Goal: Information Seeking & Learning: Learn about a topic

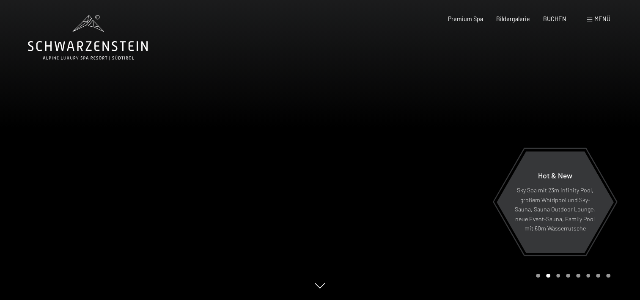
click at [589, 19] on span at bounding box center [590, 20] width 5 height 4
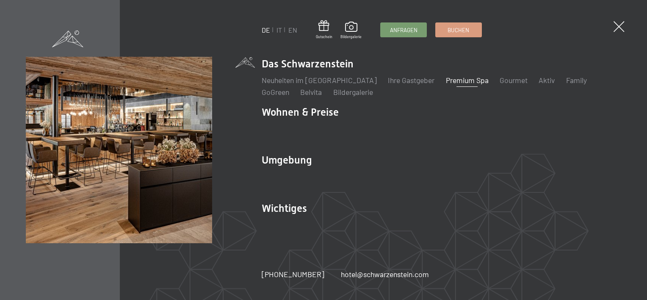
click at [455, 77] on link "Premium Spa" at bounding box center [467, 79] width 43 height 9
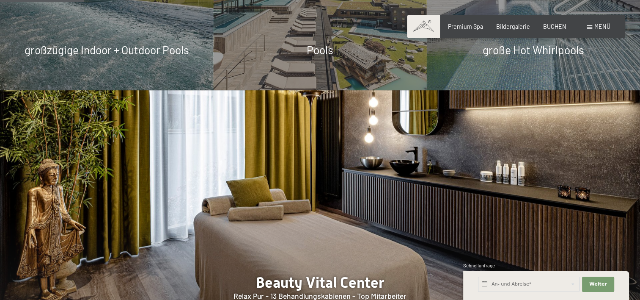
scroll to position [720, 0]
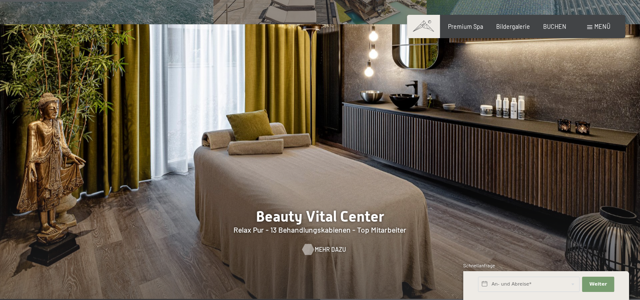
click at [323, 249] on span "Mehr dazu" at bounding box center [330, 249] width 31 height 8
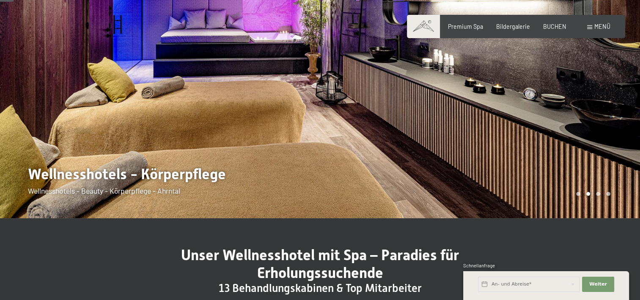
scroll to position [127, 0]
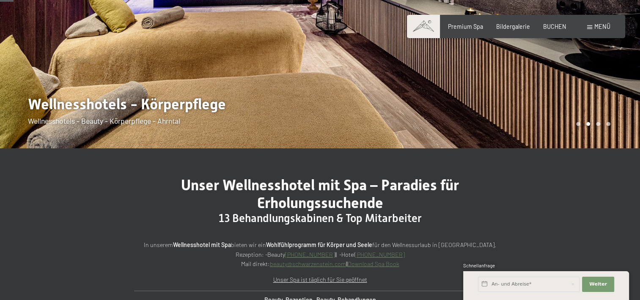
click at [462, 90] on div at bounding box center [480, 10] width 320 height 275
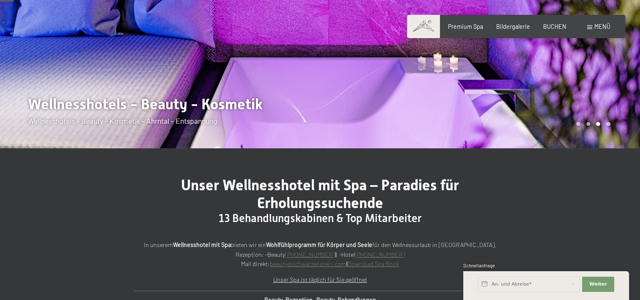
click at [509, 104] on div at bounding box center [480, 10] width 320 height 275
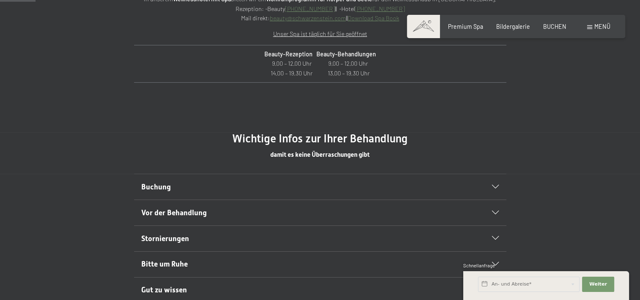
scroll to position [381, 0]
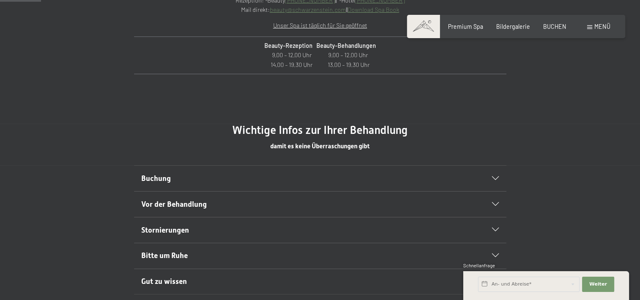
click at [152, 177] on span "Buchung" at bounding box center [156, 178] width 30 height 8
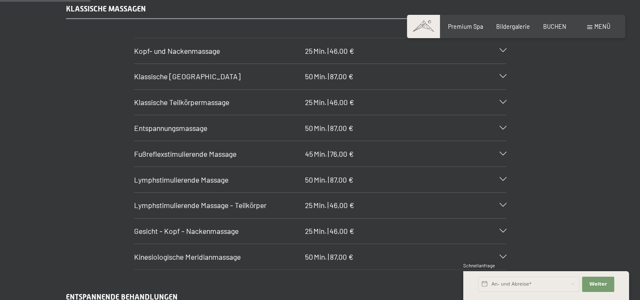
scroll to position [847, 0]
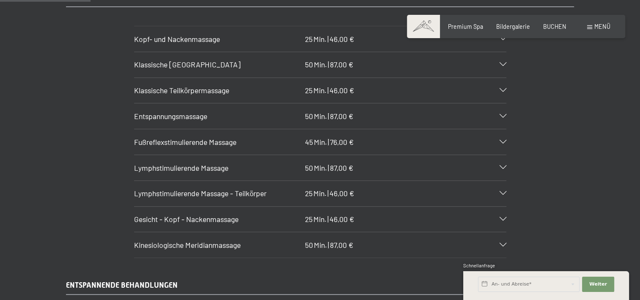
click at [365, 108] on div "Entspannungsmassage 50 Min. | 87,00 €" at bounding box center [320, 115] width 372 height 25
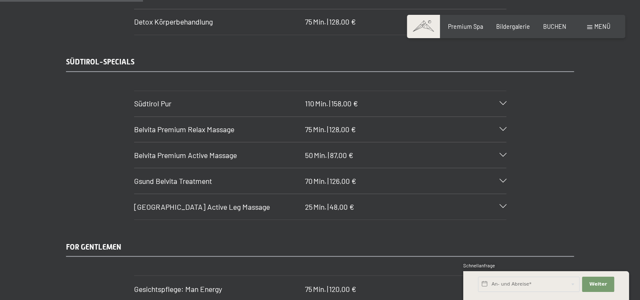
scroll to position [1397, 0]
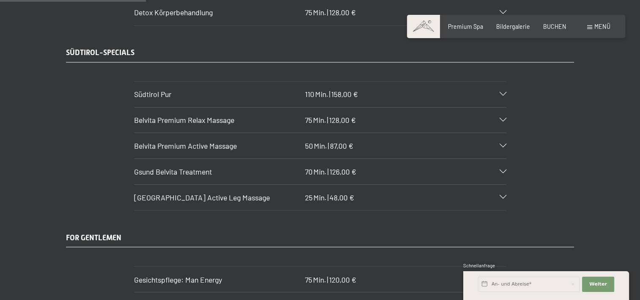
click at [236, 115] on h3 "Belvita Premium Relax Massage" at bounding box center [218, 120] width 168 height 11
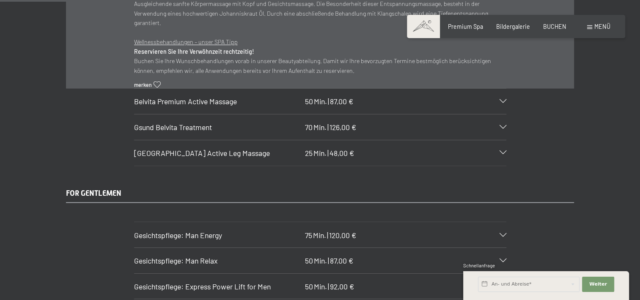
scroll to position [1263, 0]
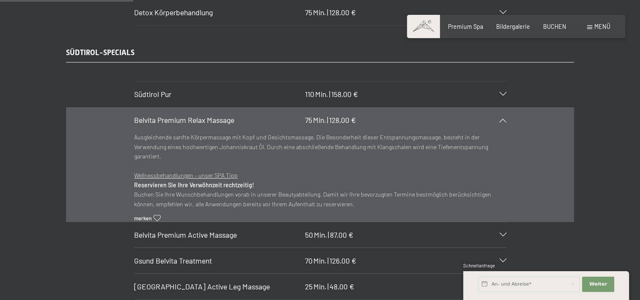
click at [236, 115] on h3 "Belvita Premium Relax Massage" at bounding box center [218, 120] width 168 height 11
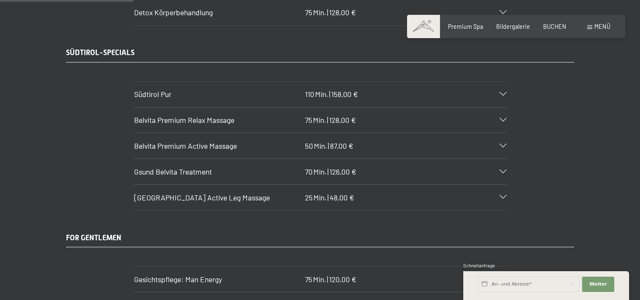
click at [218, 141] on span "Belvita Premium Active Massage" at bounding box center [185, 145] width 103 height 9
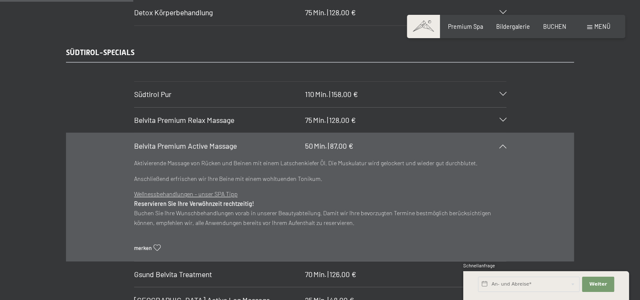
click at [218, 141] on span "Belvita Premium Active Massage" at bounding box center [185, 145] width 103 height 9
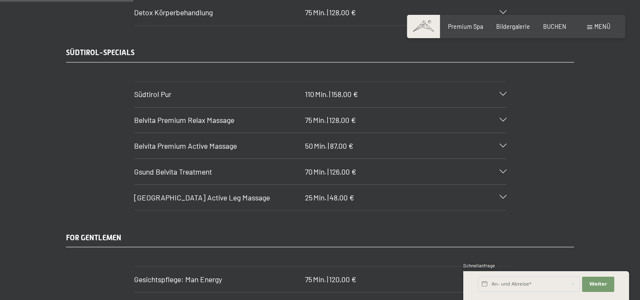
click at [198, 167] on span "Gsund Belvita Treatment" at bounding box center [173, 171] width 78 height 9
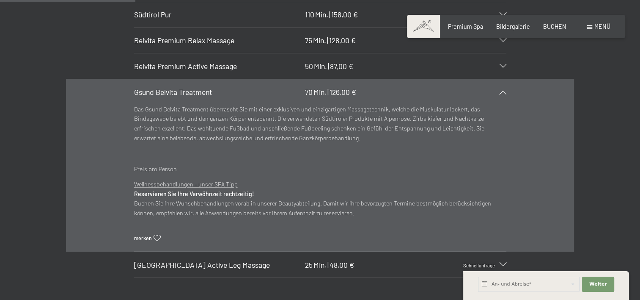
scroll to position [1348, 0]
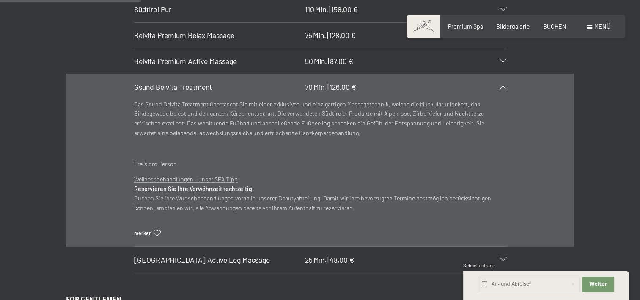
click at [134, 48] on section "Belvita Premium Active Massage 50 Min. | 87,00 € Aktivierende Massage von Rücke…" at bounding box center [320, 61] width 372 height 26
click at [593, 211] on div "SÜDTIROL-SPECIALS Südtirol Pur 110 Min. | 158,00 € Wohltuende Pflege für den ga…" at bounding box center [320, 117] width 564 height 309
click at [501, 85] on icon at bounding box center [503, 87] width 7 height 4
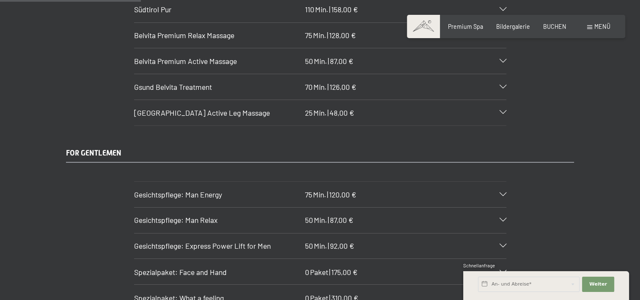
click at [239, 108] on span "Belvita Mountain Active Leg Massage" at bounding box center [202, 112] width 136 height 9
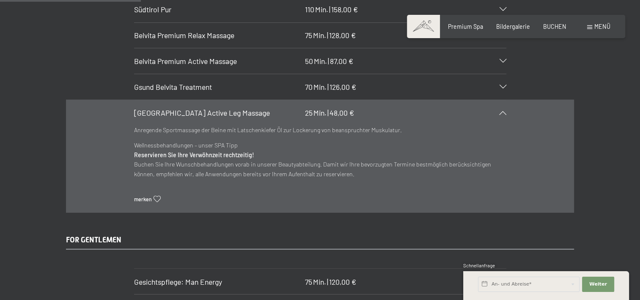
click at [594, 91] on div "SÜDTIROL-SPECIALS Südtirol Pur 110 Min. | 158,00 € Wohltuende Pflege für den ga…" at bounding box center [320, 87] width 564 height 249
click at [506, 110] on icon at bounding box center [503, 112] width 7 height 4
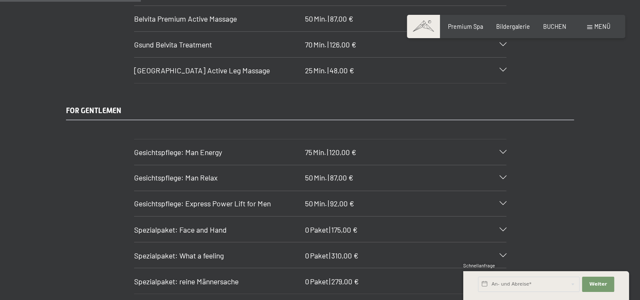
scroll to position [1221, 0]
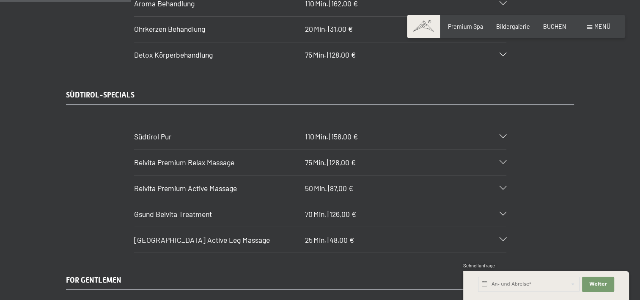
click at [383, 204] on div "Gsund Belvita Treatment 70 Min. | 126,00 €" at bounding box center [320, 213] width 372 height 25
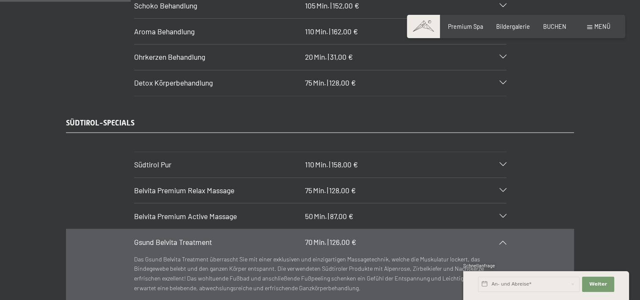
scroll to position [1179, 0]
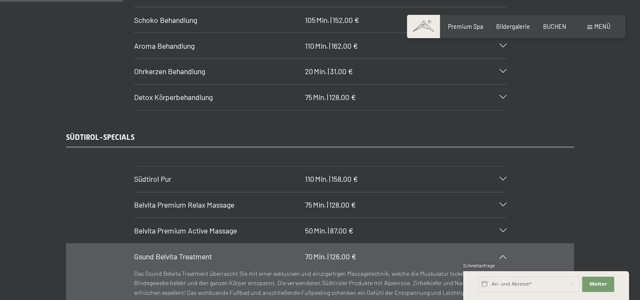
click at [273, 225] on h3 "Belvita Premium Active Massage" at bounding box center [218, 230] width 168 height 11
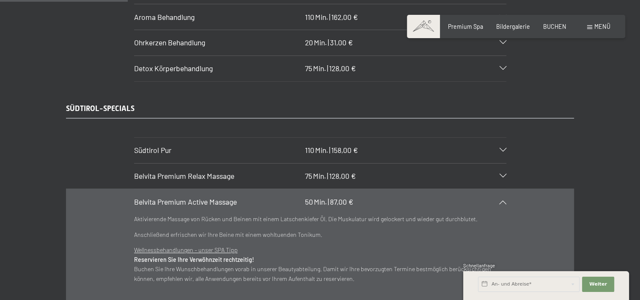
scroll to position [1221, 0]
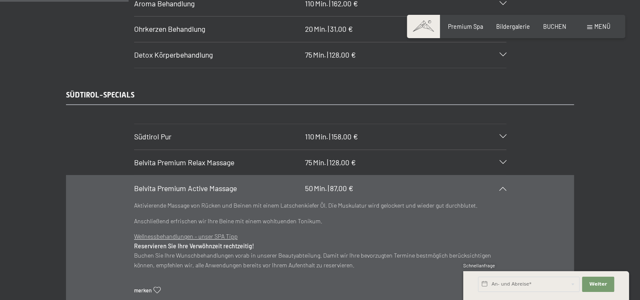
click at [254, 157] on h3 "Belvita Premium Relax Massage" at bounding box center [218, 162] width 168 height 11
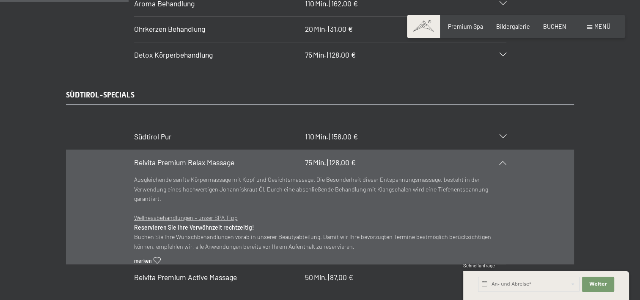
click at [232, 130] on div "Südtirol Pur 110 Min. | 158,00 €" at bounding box center [320, 136] width 372 height 25
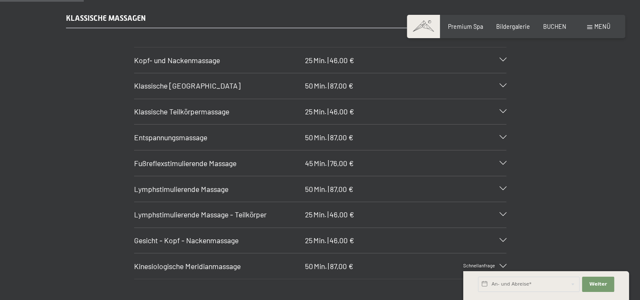
scroll to position [840, 0]
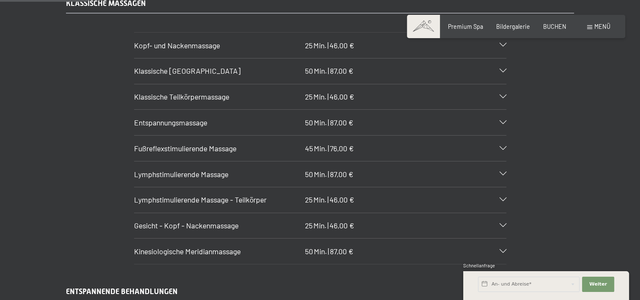
click at [221, 246] on span "Kinesiologische Meridianmassage" at bounding box center [187, 250] width 107 height 9
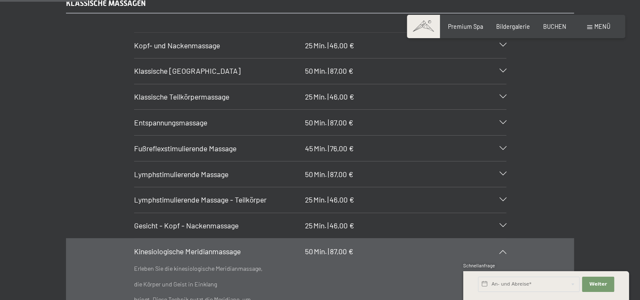
click at [208, 169] on span "Lymphstimulierende Massage" at bounding box center [181, 173] width 94 height 9
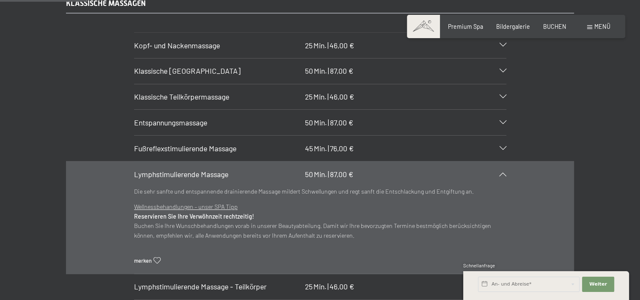
click at [196, 66] on span "Klassische Ganzkörpermassage" at bounding box center [187, 70] width 107 height 9
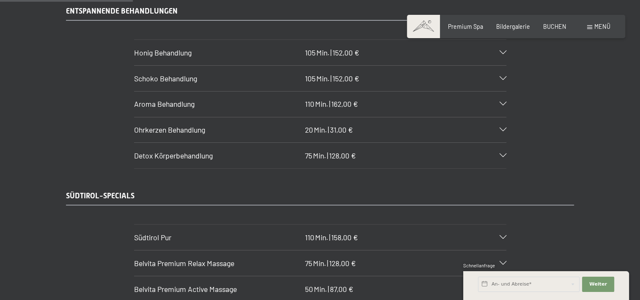
scroll to position [1306, 0]
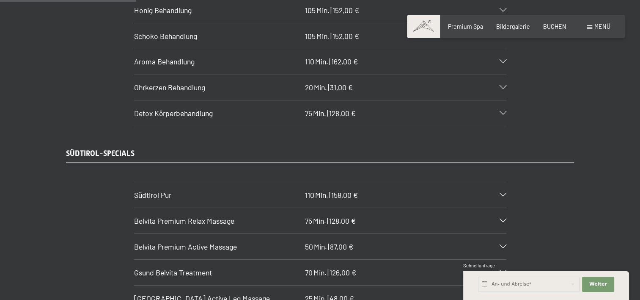
click at [200, 190] on h3 "Südtirol Pur" at bounding box center [218, 195] width 168 height 11
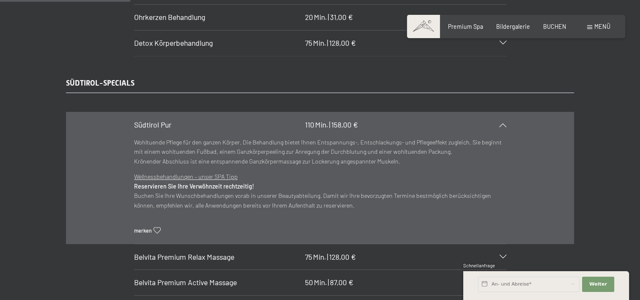
scroll to position [1247, 0]
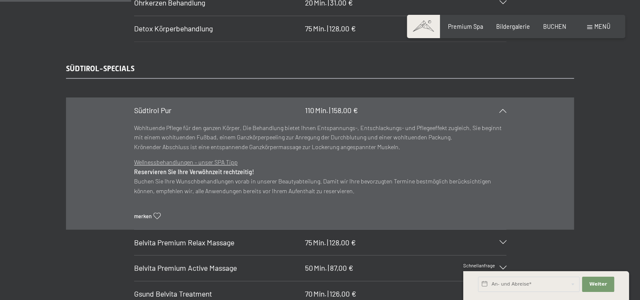
click at [275, 237] on h3 "Belvita Premium Relax Massage" at bounding box center [218, 242] width 168 height 11
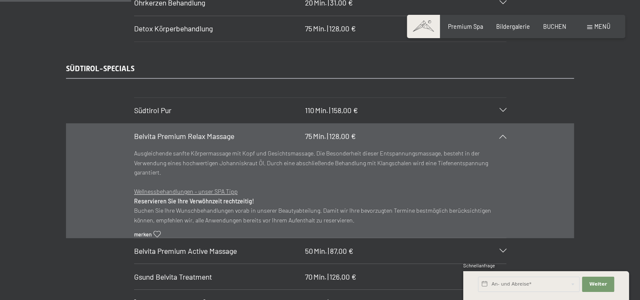
click at [264, 246] on h3 "Belvita Premium Active Massage" at bounding box center [218, 251] width 168 height 11
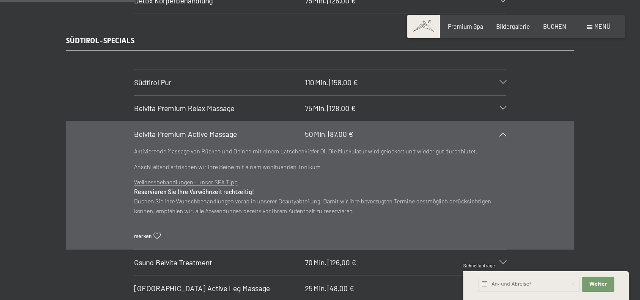
scroll to position [1290, 0]
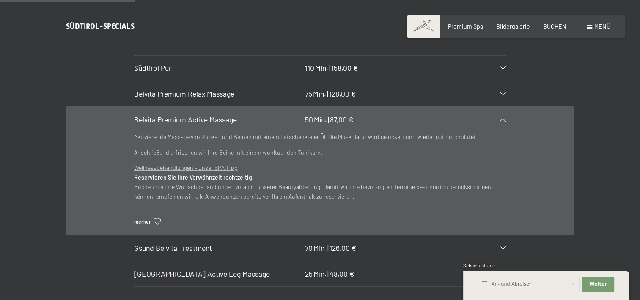
click at [241, 243] on h3 "Gsund Belvita Treatment" at bounding box center [218, 248] width 168 height 11
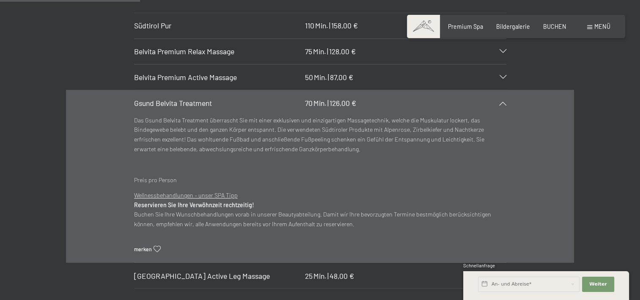
scroll to position [1374, 0]
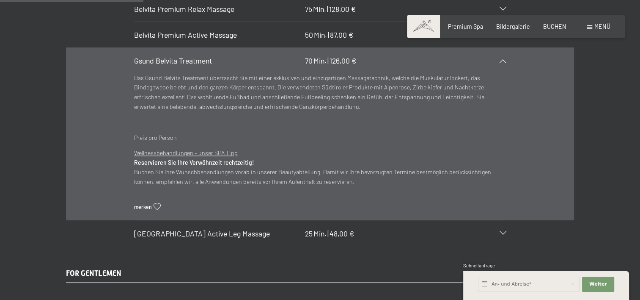
click at [252, 228] on span "Belvita Mountain Active Leg Massage" at bounding box center [202, 232] width 136 height 9
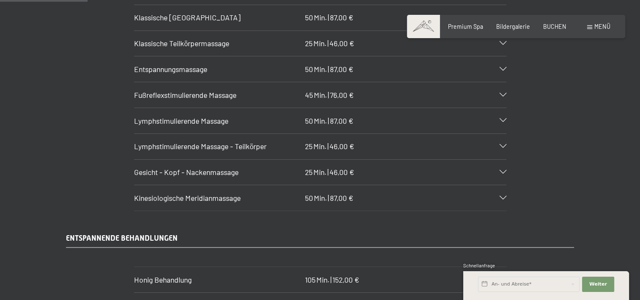
scroll to position [824, 0]
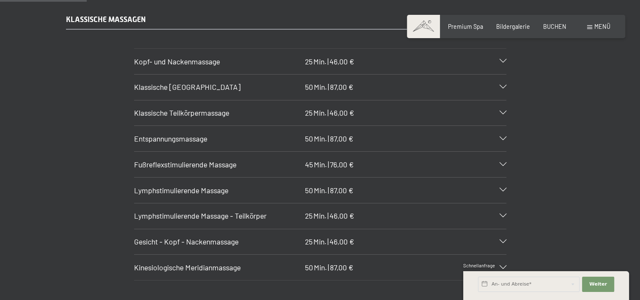
click at [265, 262] on h3 "Kinesiologische Meridianmassage" at bounding box center [218, 267] width 168 height 11
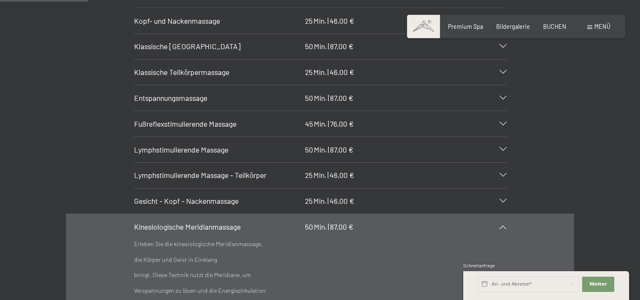
scroll to position [866, 0]
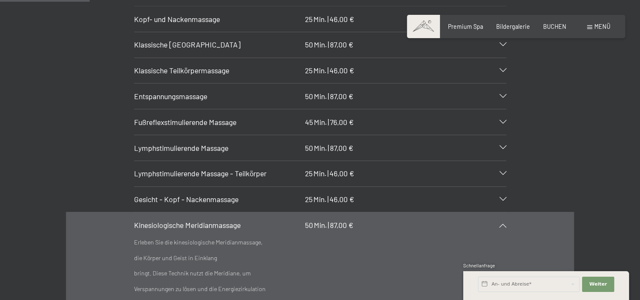
click at [210, 221] on div "Kinesiologische Meridianmassage 50 Min. | 87,00 €" at bounding box center [320, 224] width 372 height 25
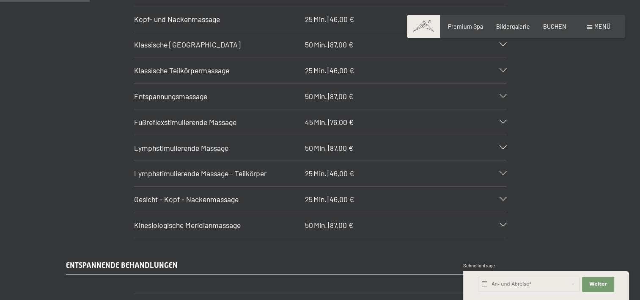
click at [210, 221] on div "Kinesiologische Meridianmassage 50 Min. | 87,00 €" at bounding box center [320, 224] width 372 height 25
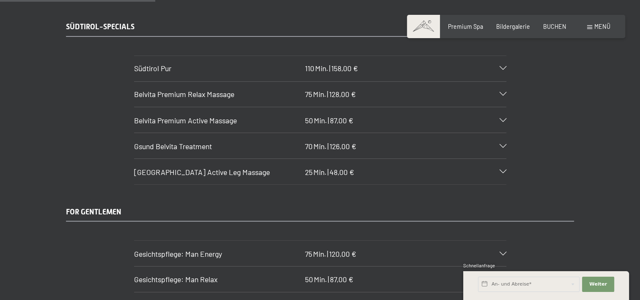
scroll to position [1501, 0]
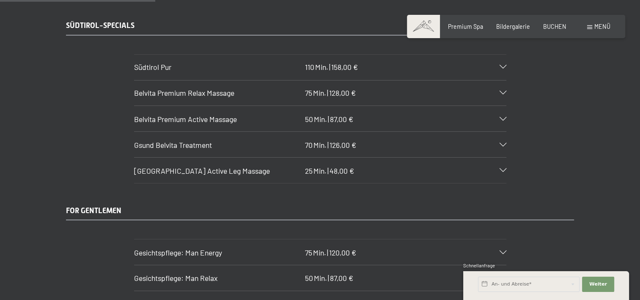
click at [196, 114] on span "Belvita Premium Active Massage" at bounding box center [185, 118] width 103 height 9
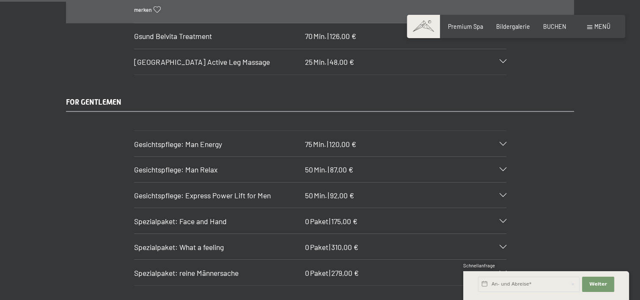
scroll to position [1290, 0]
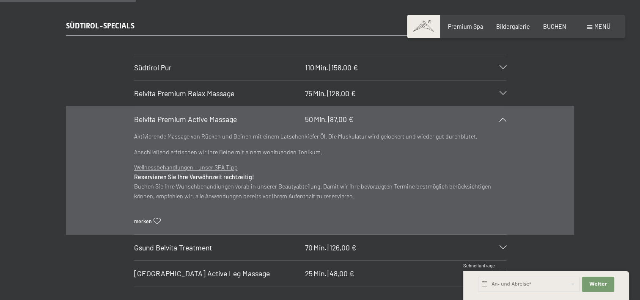
click at [210, 88] on span "Belvita Premium Relax Massage" at bounding box center [184, 92] width 100 height 9
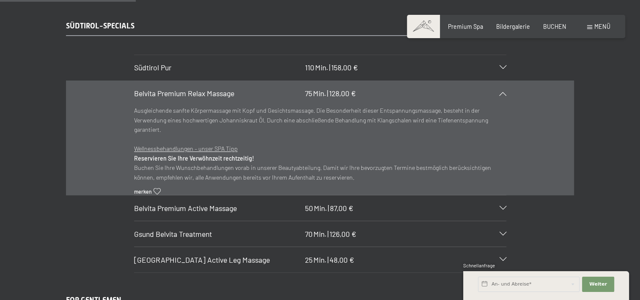
click at [189, 229] on span "Gsund Belvita Treatment" at bounding box center [173, 233] width 78 height 9
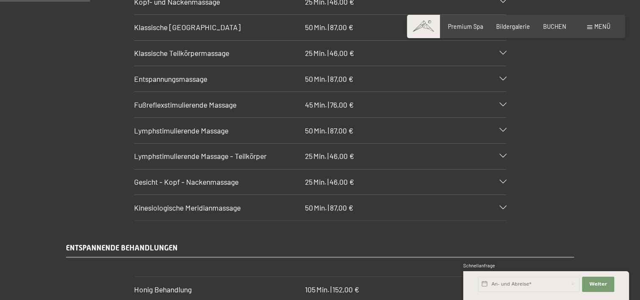
scroll to position [825, 0]
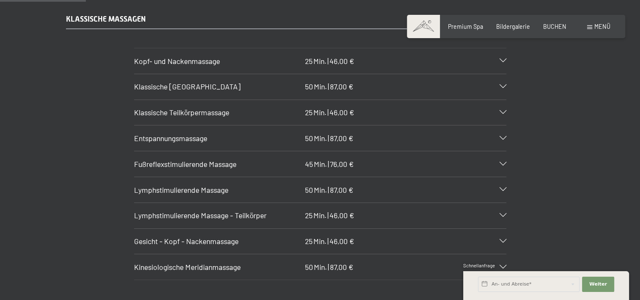
click at [199, 82] on span "Klassische Ganzkörpermassage" at bounding box center [187, 86] width 107 height 9
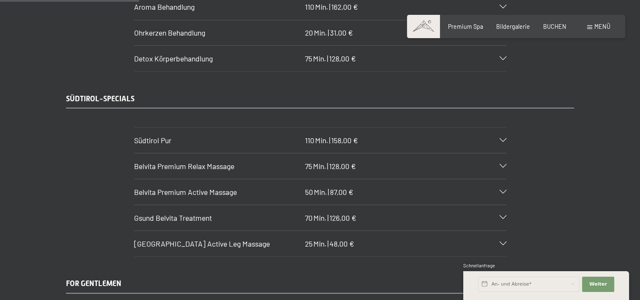
scroll to position [1375, 0]
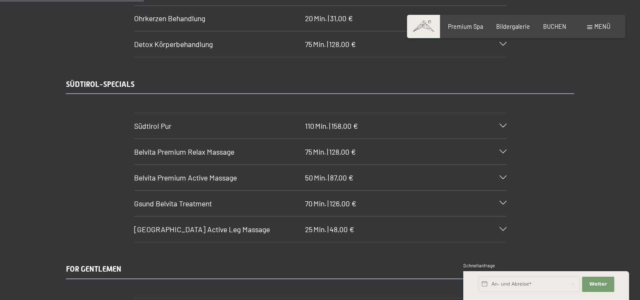
click at [498, 176] on div at bounding box center [499, 178] width 16 height 4
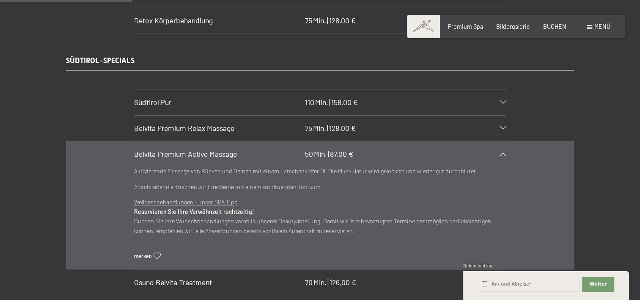
scroll to position [1274, 0]
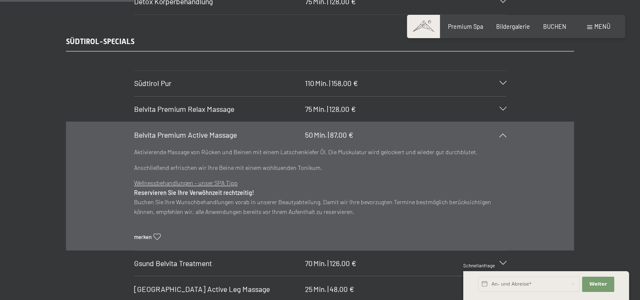
click at [154, 234] on icon at bounding box center [157, 237] width 7 height 6
click at [58, 251] on div "SÜDTIROL-SPECIALS Südtirol Pur 110 Min. | 158,00 € Wohltuende Pflege für den ga…" at bounding box center [320, 168] width 564 height 265
click at [604, 225] on div "SÜDTIROL-SPECIALS Südtirol Pur 110 Min. | 158,00 € Wohltuende Pflege für den ga…" at bounding box center [320, 168] width 640 height 265
click at [207, 258] on span "Gsund Belvita Treatment" at bounding box center [173, 262] width 78 height 9
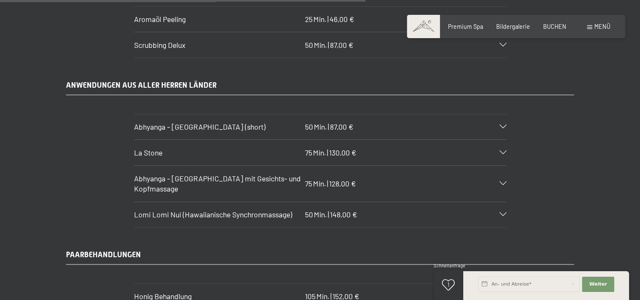
scroll to position [3560, 0]
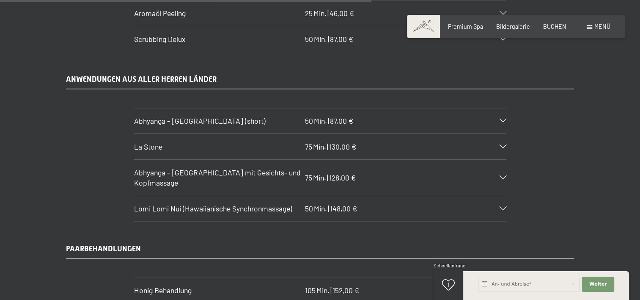
click at [146, 142] on span "La Stone" at bounding box center [148, 146] width 28 height 9
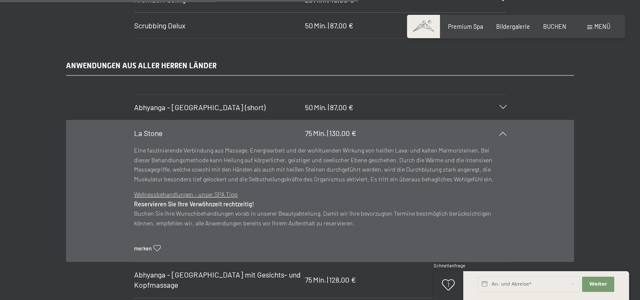
scroll to position [3414, 0]
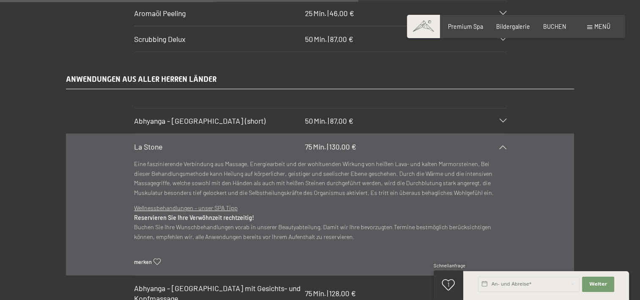
click at [502, 145] on icon at bounding box center [503, 147] width 7 height 4
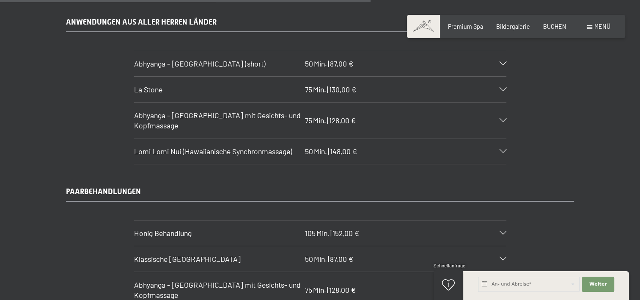
scroll to position [3456, 0]
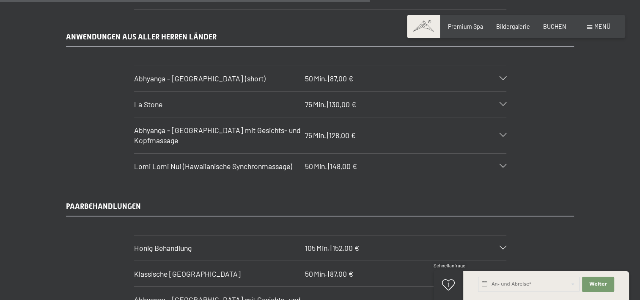
click at [224, 74] on span "Abhyanga - Ganzkörpermassage (short)" at bounding box center [200, 78] width 132 height 9
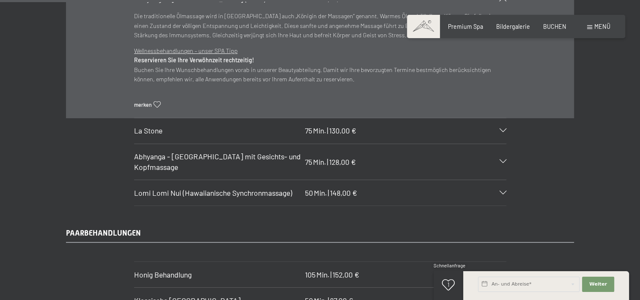
scroll to position [3541, 0]
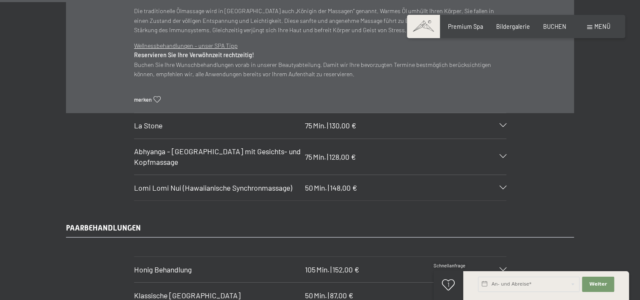
click at [217, 146] on span "Abhyanga - Ganzkörpermassage mit Gesichts- und Kopfmassage" at bounding box center [217, 156] width 167 height 20
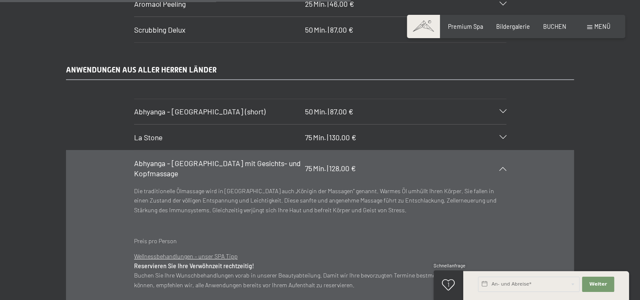
scroll to position [3371, 0]
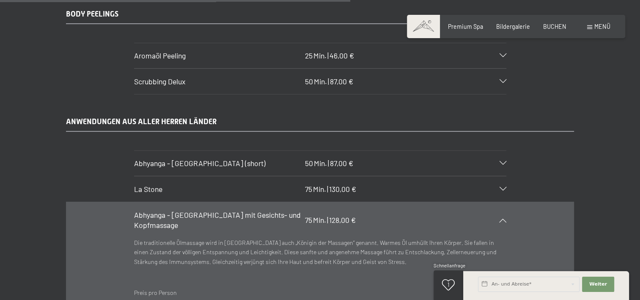
click at [144, 184] on span "La Stone" at bounding box center [148, 188] width 28 height 9
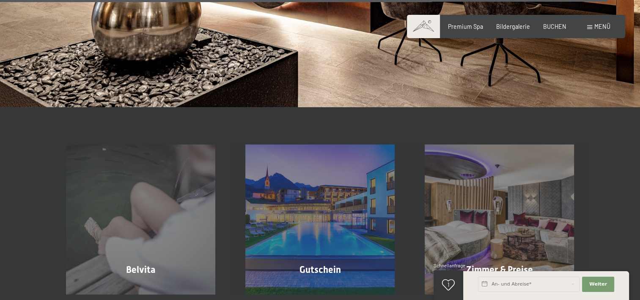
scroll to position [6139, 0]
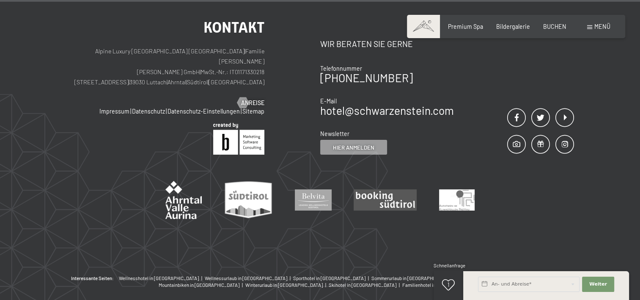
click at [448, 283] on span "1" at bounding box center [449, 284] width 2 height 6
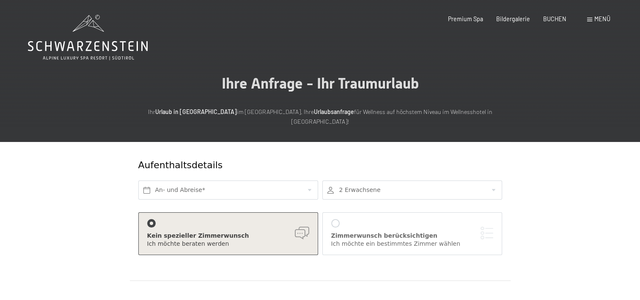
click at [588, 21] on span at bounding box center [590, 20] width 5 height 4
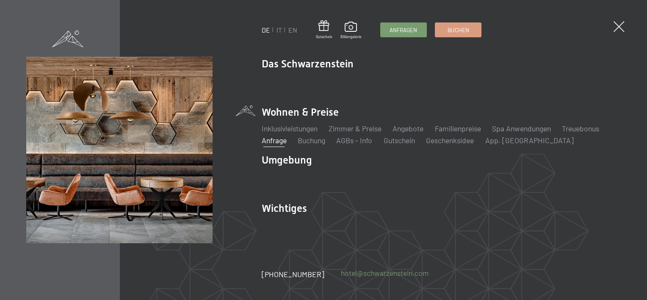
click at [349, 273] on link "hotel@ no-spam. schwarzenstein. no-spam. com" at bounding box center [385, 273] width 88 height 11
drag, startPoint x: 428, startPoint y: 273, endPoint x: 331, endPoint y: 275, distance: 97.0
click at [331, 275] on div "+39 0474 674100 hotel@ no-spam. schwarzenstein. no-spam. com" at bounding box center [353, 274] width 183 height 11
copy link "hotel@ no-spam. schwarzenstein. no-spam. com"
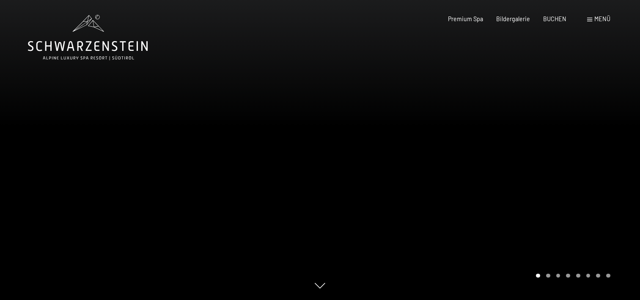
click at [317, 240] on div at bounding box center [160, 150] width 320 height 300
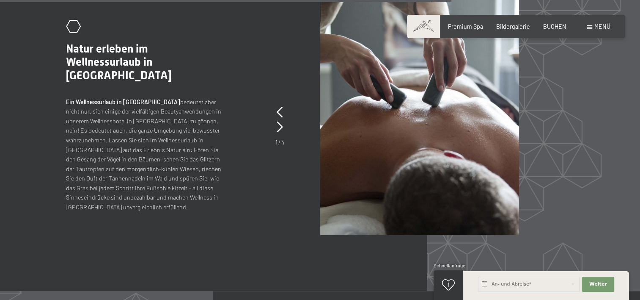
scroll to position [3132, 0]
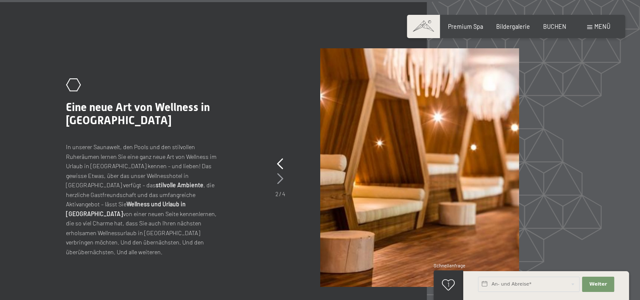
click at [283, 182] on icon at bounding box center [280, 178] width 6 height 11
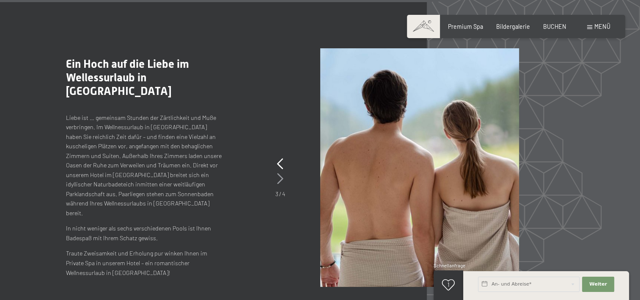
click at [283, 182] on icon at bounding box center [280, 178] width 6 height 11
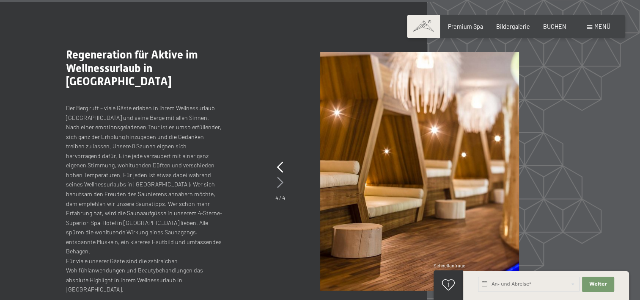
click at [283, 182] on icon at bounding box center [280, 182] width 6 height 11
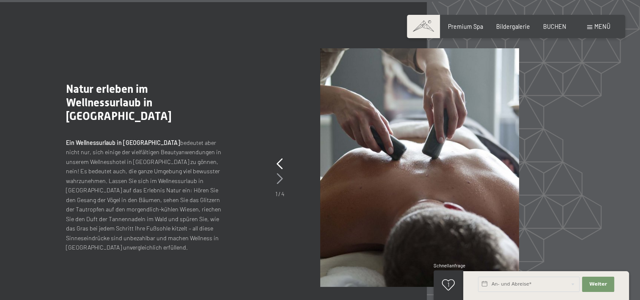
click at [278, 182] on icon at bounding box center [280, 178] width 6 height 11
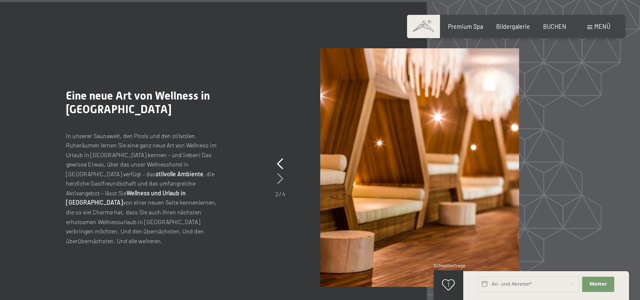
click at [278, 182] on icon at bounding box center [280, 178] width 6 height 11
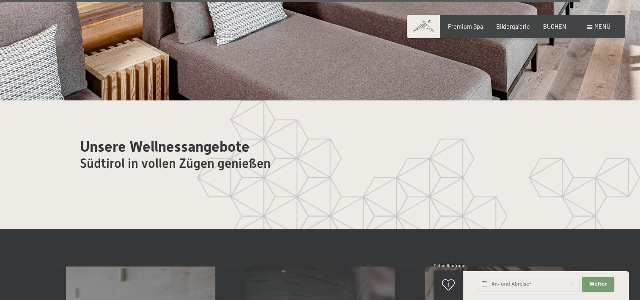
scroll to position [4317, 0]
